Goal: Transaction & Acquisition: Purchase product/service

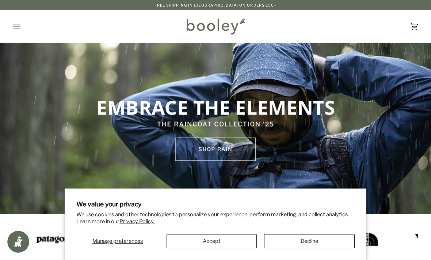
click at [243, 237] on button "Accept" at bounding box center [211, 241] width 90 height 14
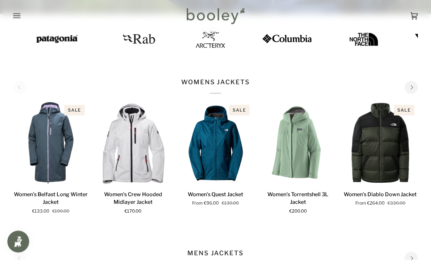
scroll to position [201, 0]
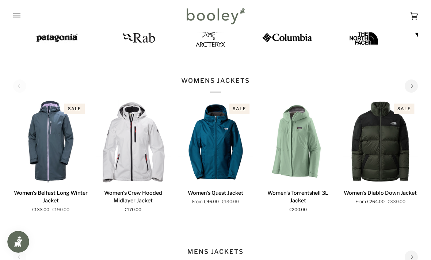
click at [16, 16] on icon "Open menu" at bounding box center [16, 16] width 7 height 5
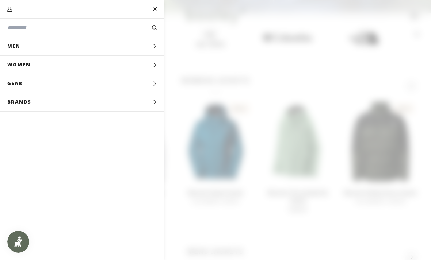
click at [50, 62] on button "Women Expand menu" at bounding box center [82, 65] width 164 height 19
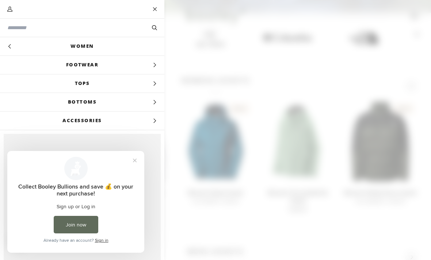
scroll to position [0, 0]
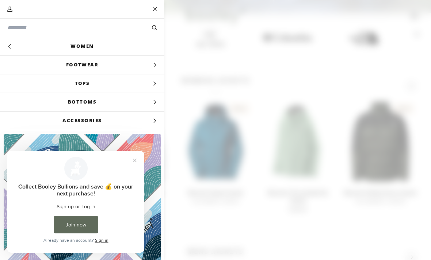
click at [75, 46] on link "Women" at bounding box center [82, 46] width 164 height 18
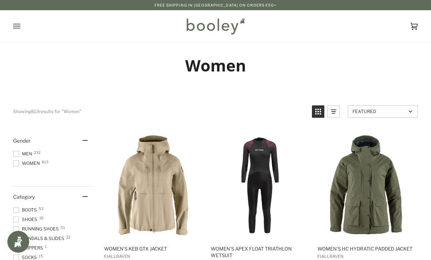
click at [14, 27] on icon "Open menu" at bounding box center [16, 26] width 7 height 11
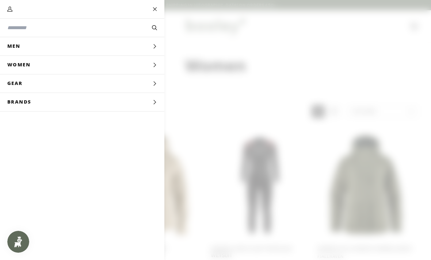
click at [78, 68] on button "Women Expand menu" at bounding box center [82, 65] width 164 height 19
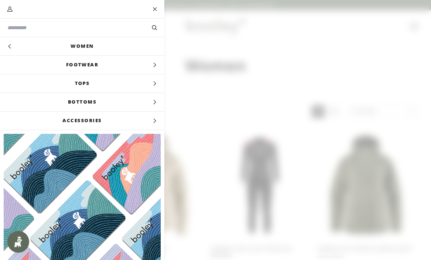
click at [104, 86] on span "Tops" at bounding box center [82, 83] width 164 height 18
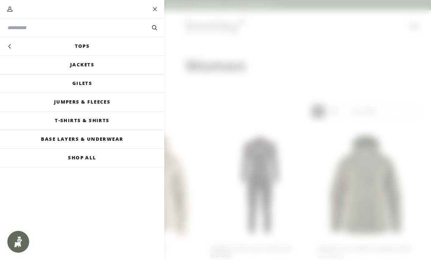
click at [92, 67] on link "Jackets" at bounding box center [82, 65] width 164 height 18
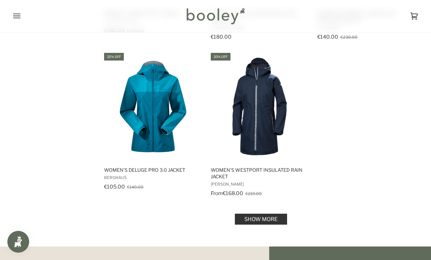
scroll to position [1005, 0]
click at [268, 222] on link "Show more" at bounding box center [261, 219] width 52 height 11
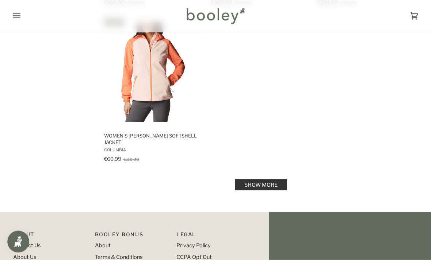
scroll to position [2123, 0]
click at [268, 185] on link "Show more" at bounding box center [261, 184] width 52 height 11
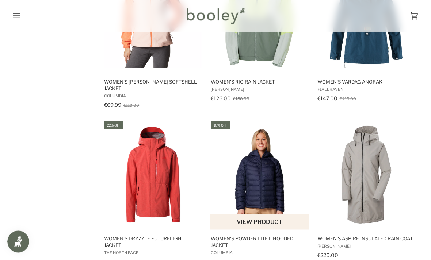
scroll to position [2177, 0]
click at [265, 204] on img "Women's Powder Lite II Hooded Jacket" at bounding box center [259, 174] width 100 height 100
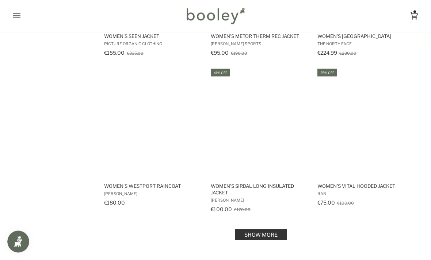
scroll to position [2985, 0]
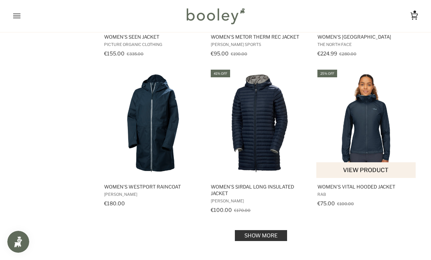
click at [384, 113] on img "Women's Vital Hooded Jacket" at bounding box center [366, 123] width 100 height 100
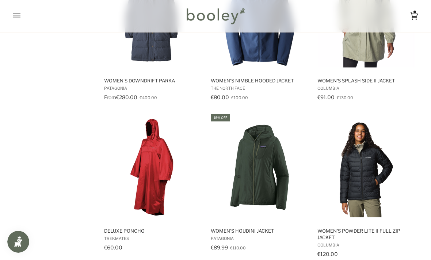
scroll to position [1733, 0]
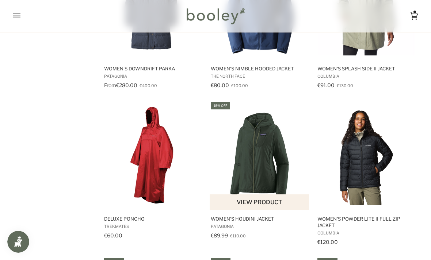
click at [271, 193] on img "Women's Houdini Jacket" at bounding box center [259, 155] width 100 height 100
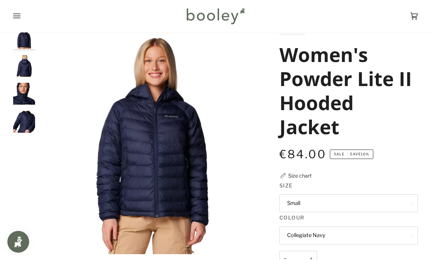
click at [21, 66] on img "Columbia Women's Powder Lite II Hooded Jacket Collegiate Navy - Booley Galway" at bounding box center [24, 66] width 22 height 22
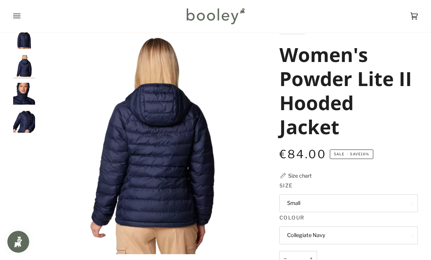
click at [17, 93] on img "Columbia Women's Powder Lite II Hooded Jacket Collegiate Navy - Booley Galway" at bounding box center [24, 94] width 22 height 22
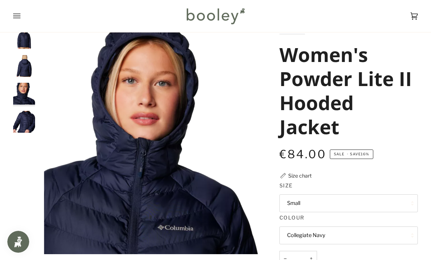
click at [23, 126] on img "Columbia Women's Powder Lite II Hooded Jacket Collegiate Navy - Booley Galway" at bounding box center [24, 122] width 22 height 22
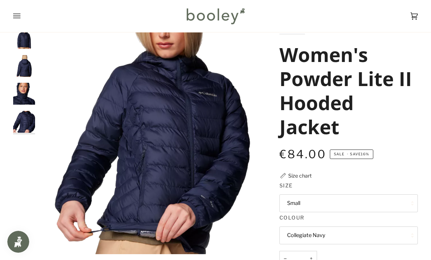
click at [394, 198] on button "Small" at bounding box center [348, 203] width 139 height 18
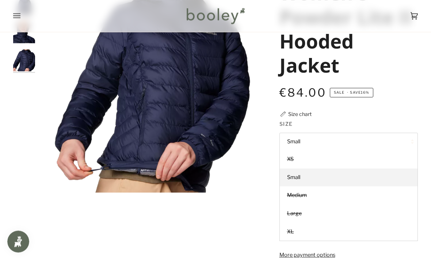
scroll to position [86, 0]
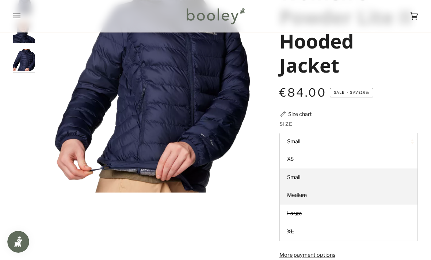
click at [366, 196] on link "Medium" at bounding box center [348, 195] width 138 height 18
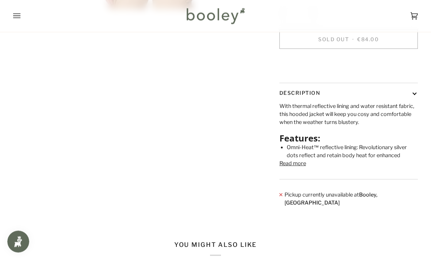
click at [302, 168] on button "Read more" at bounding box center [292, 164] width 27 height 8
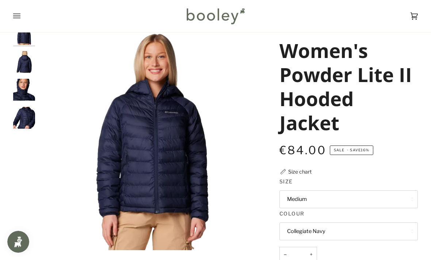
scroll to position [64, 0]
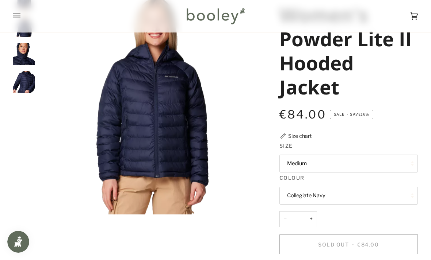
click at [398, 164] on button "Medium" at bounding box center [348, 164] width 139 height 18
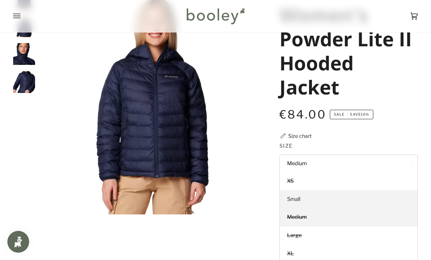
click at [381, 199] on link "Small" at bounding box center [348, 199] width 138 height 18
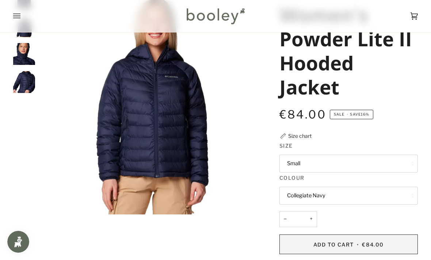
click at [385, 242] on button "Add to Cart • €84.00" at bounding box center [348, 245] width 139 height 20
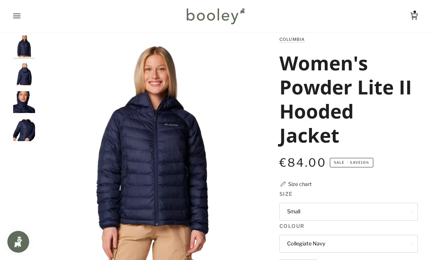
scroll to position [16, 0]
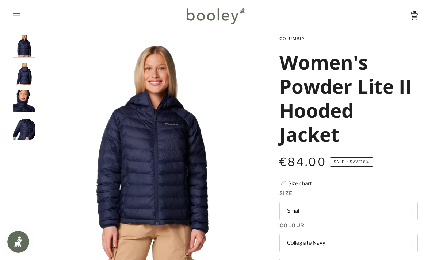
click at [299, 186] on div "Size chart" at bounding box center [299, 184] width 23 height 8
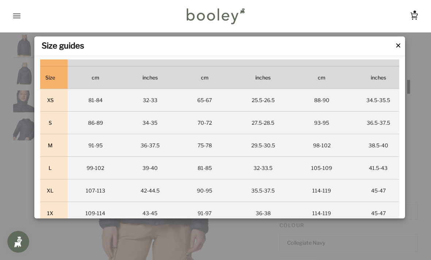
scroll to position [377, 0]
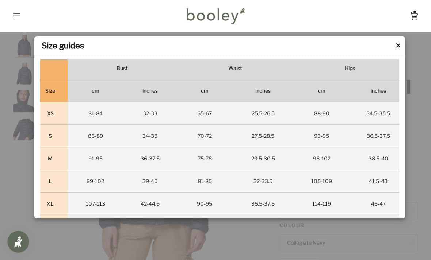
click at [398, 49] on button "✕" at bounding box center [398, 45] width 6 height 11
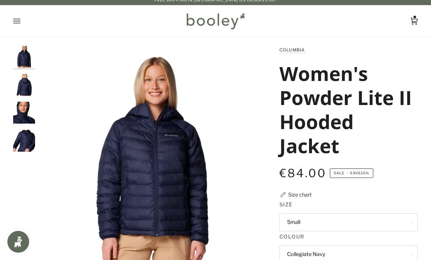
scroll to position [0, 0]
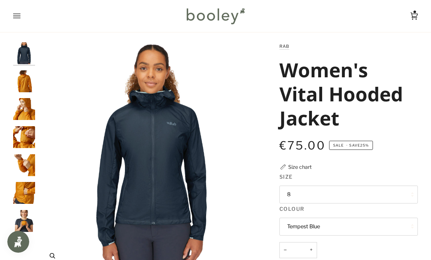
scroll to position [3, 0]
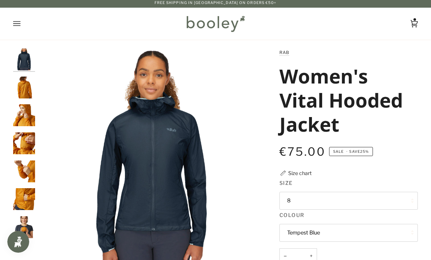
click at [17, 57] on img "Rab Women's Vital Hooded Jacket Tempest Blue - Booley Galway" at bounding box center [24, 60] width 22 height 22
click at [23, 61] on img "Rab Women's Vital Hooded Jacket Tempest Blue - Booley Galway" at bounding box center [24, 60] width 22 height 22
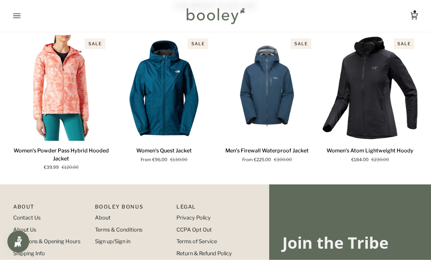
scroll to position [476, 0]
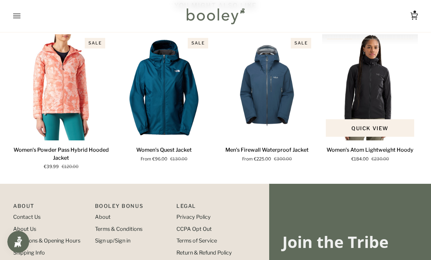
click at [390, 95] on img "Women's Atom Lightweight Hoody" at bounding box center [370, 87] width 96 height 106
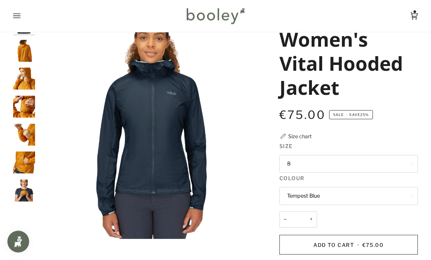
scroll to position [0, 0]
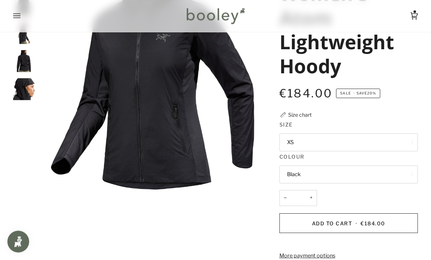
scroll to position [85, 0]
click at [393, 174] on button "Black" at bounding box center [348, 175] width 139 height 18
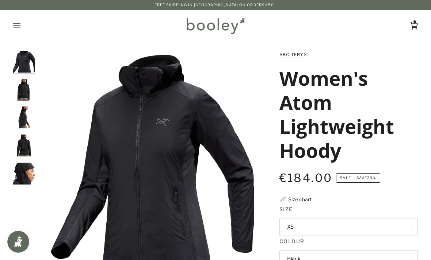
scroll to position [0, 0]
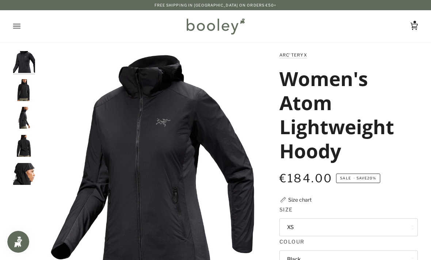
click at [19, 94] on img "Arc'teryx Women's Atom Lightweight Hoody Black - Booley Galway" at bounding box center [24, 90] width 22 height 22
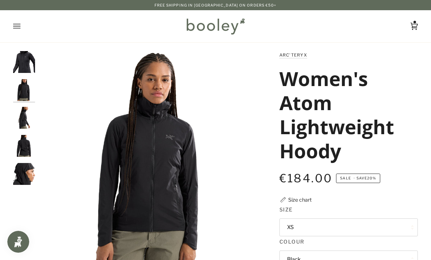
click at [18, 63] on img "Arc'teryx Women's Atom Lightweight Hoody Black - Booley Galway" at bounding box center [24, 62] width 22 height 22
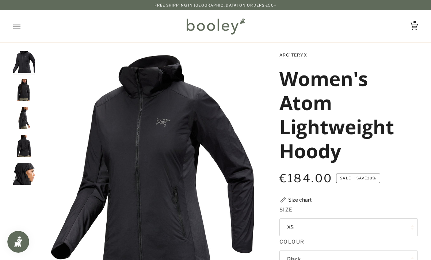
click at [23, 111] on img "Arc'teryx Women's Atom Lightweight Hoody Black - Booley Galway" at bounding box center [24, 118] width 22 height 22
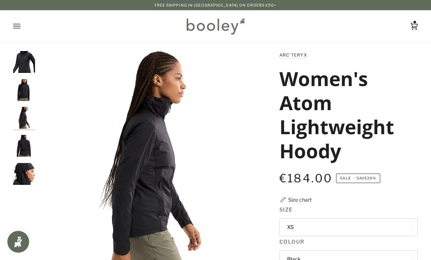
click at [19, 140] on img "Arc'teryx Women's Atom Lightweight Hoody Black - Booley Galway" at bounding box center [24, 146] width 22 height 22
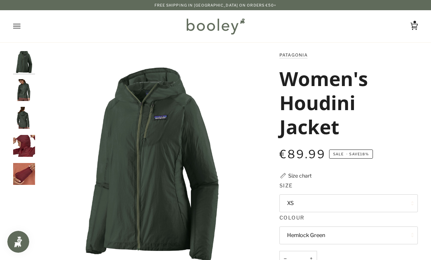
click at [22, 95] on img "Patagonia Women's Houdini Jacket Hemlock Green - Booley Galway" at bounding box center [24, 90] width 22 height 22
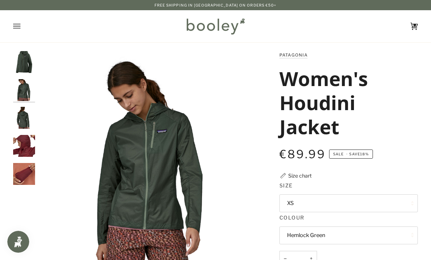
click at [417, 26] on icon at bounding box center [413, 26] width 7 height 7
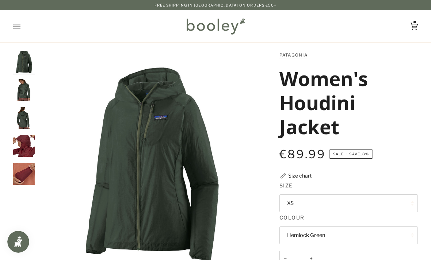
scroll to position [39, 0]
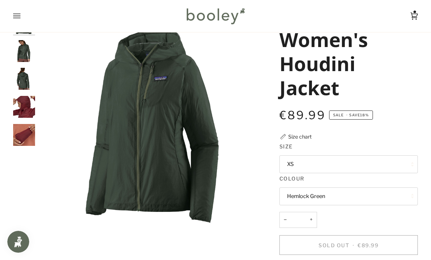
click at [8, 27] on div "Cart €84.00 (1) Men Footwear Boots Shoes Running Sandals & Slides Slippers Socks" at bounding box center [215, 16] width 431 height 32
click at [14, 18] on icon "Open menu" at bounding box center [16, 16] width 7 height 5
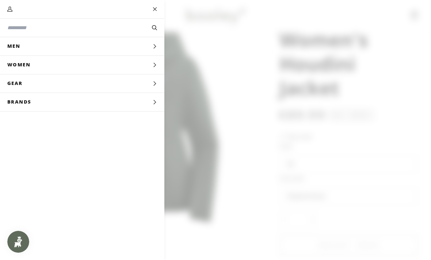
click at [41, 65] on span "Women" at bounding box center [21, 65] width 43 height 18
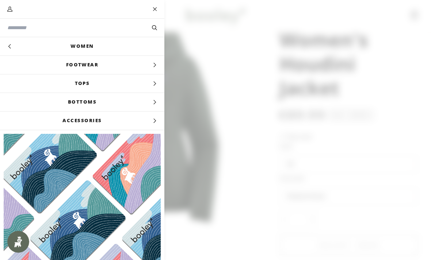
click at [73, 85] on span "Tops" at bounding box center [82, 83] width 164 height 18
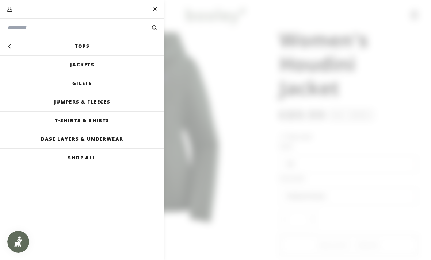
click at [67, 62] on link "Jackets" at bounding box center [82, 65] width 164 height 18
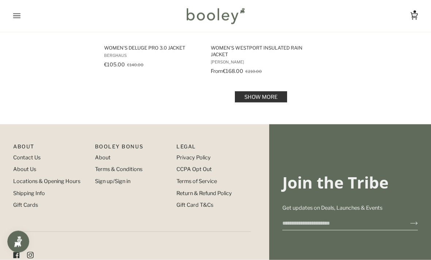
scroll to position [1120, 0]
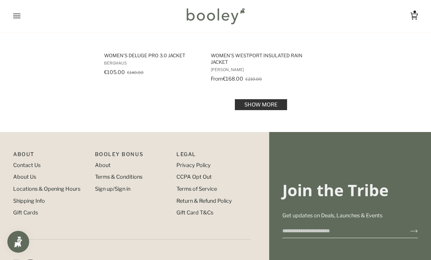
click at [274, 108] on link "Show more" at bounding box center [261, 104] width 52 height 11
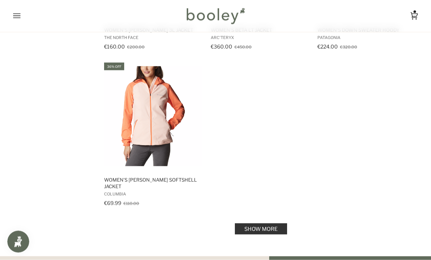
scroll to position [2079, 0]
click at [274, 232] on link "Show more" at bounding box center [261, 228] width 52 height 11
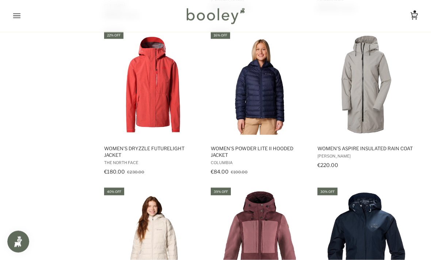
scroll to position [2249, 0]
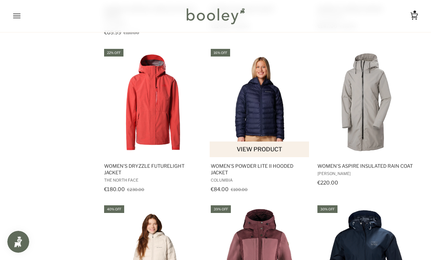
click at [279, 143] on button "View product" at bounding box center [258, 150] width 99 height 16
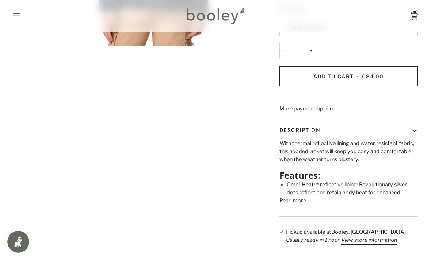
scroll to position [232, 0]
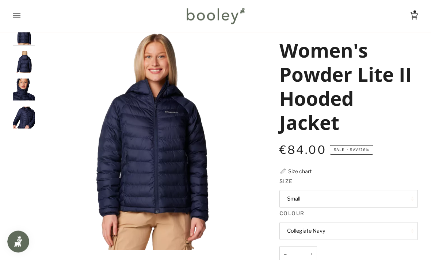
click at [19, 117] on img "Columbia Women's Powder Lite II Hooded Jacket Collegiate Navy - Booley Galway" at bounding box center [24, 118] width 22 height 22
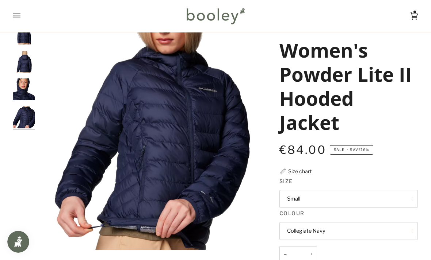
click at [16, 88] on img "Columbia Women's Powder Lite II Hooded Jacket Collegiate Navy - Booley Galway" at bounding box center [24, 89] width 22 height 22
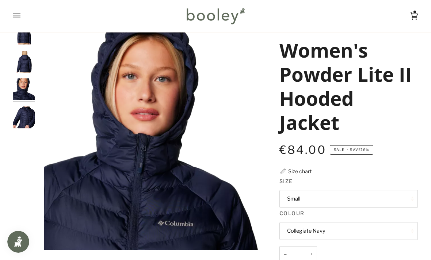
click at [27, 69] on img "Columbia Women's Powder Lite II Hooded Jacket Collegiate Navy - Booley Galway" at bounding box center [24, 62] width 22 height 22
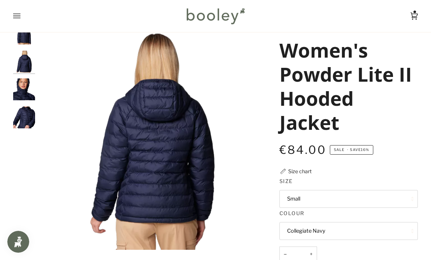
click at [22, 44] on img "Columbia Women's Powder Lite II Hooded Jacket Collegiate Navy - Booley Galway" at bounding box center [24, 34] width 22 height 22
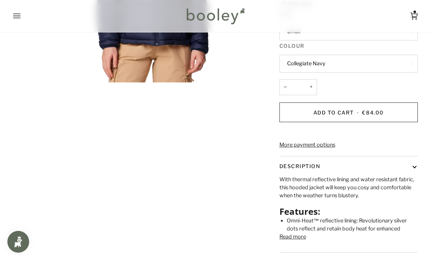
scroll to position [196, 0]
